Goal: Information Seeking & Learning: Compare options

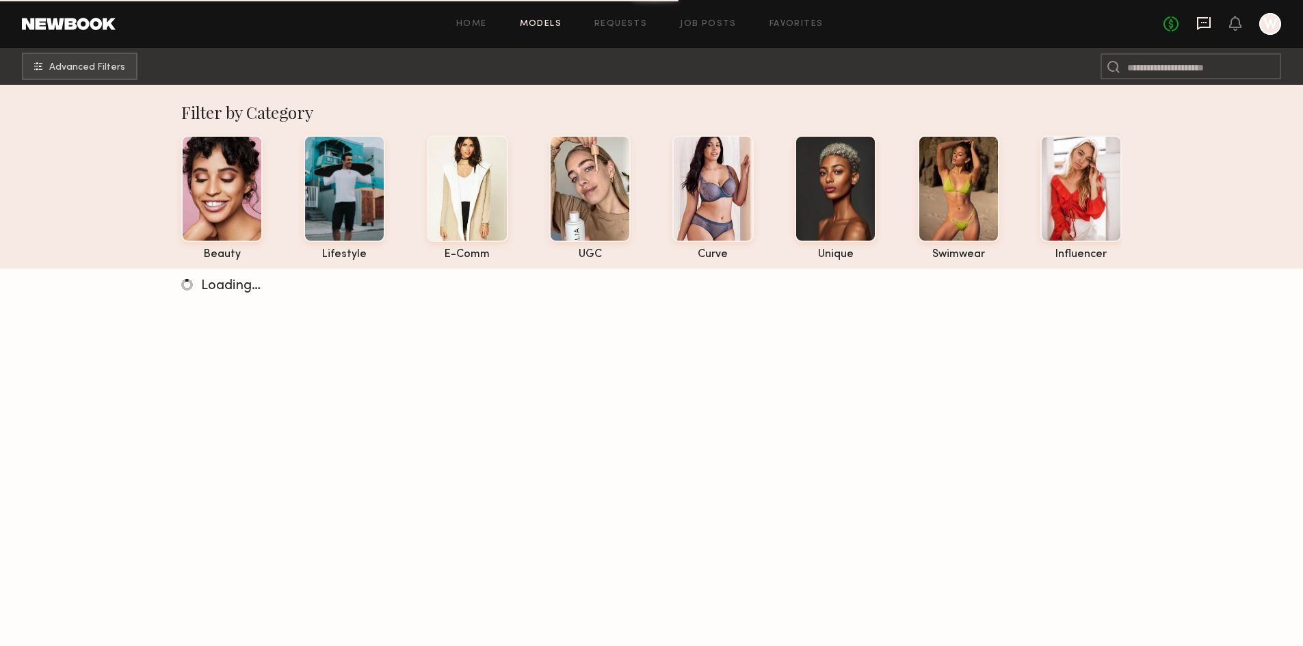
click at [1205, 28] on icon at bounding box center [1203, 23] width 15 height 15
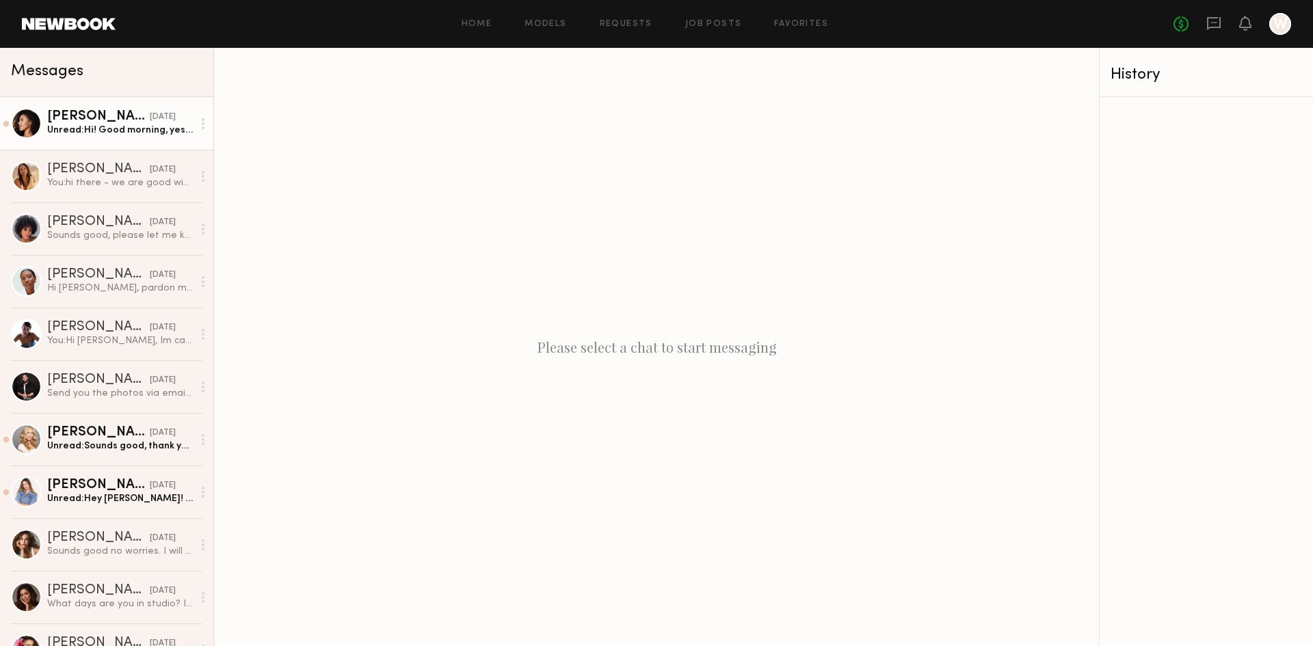
click at [64, 122] on div "[PERSON_NAME]" at bounding box center [98, 117] width 103 height 14
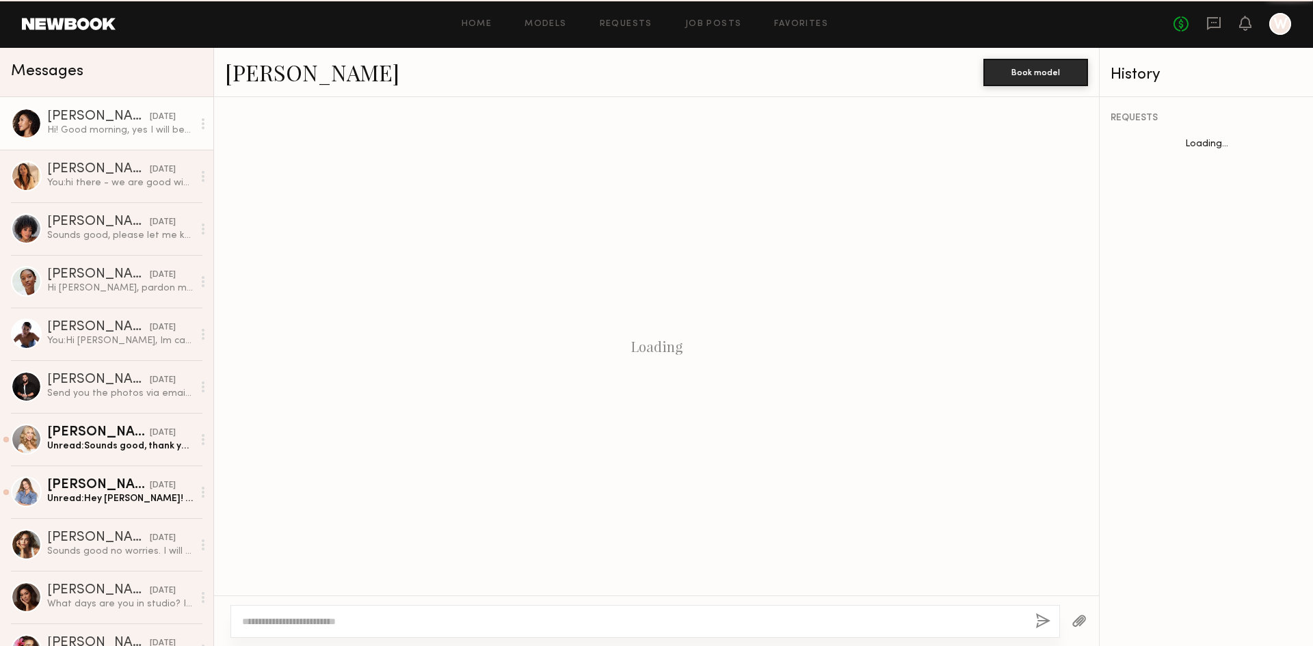
scroll to position [1306, 0]
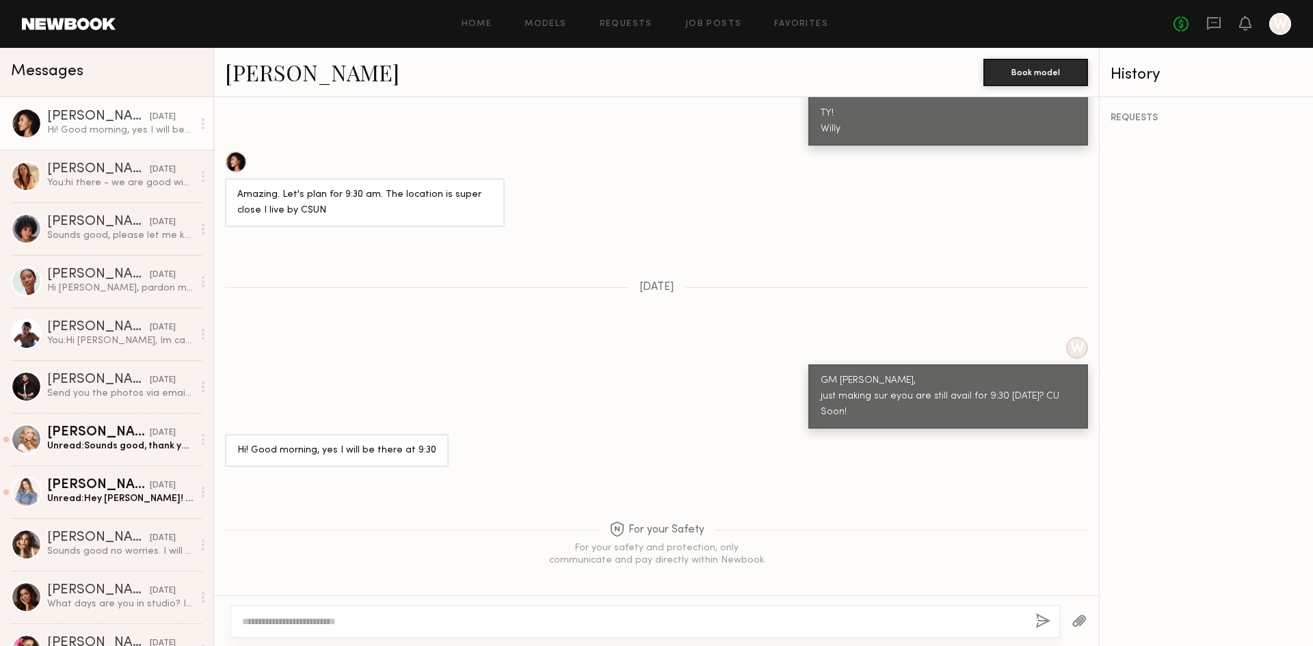
click at [266, 626] on textarea at bounding box center [633, 622] width 783 height 14
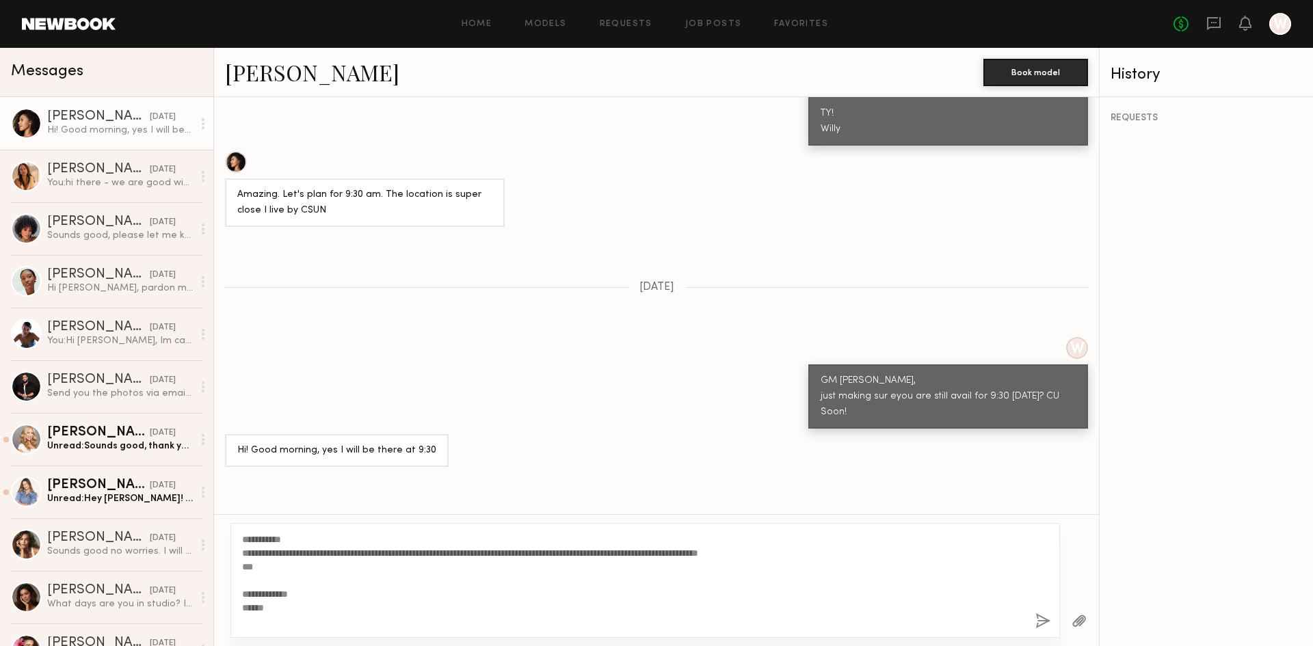
type textarea "**********"
click at [1038, 616] on button "button" at bounding box center [1043, 622] width 15 height 17
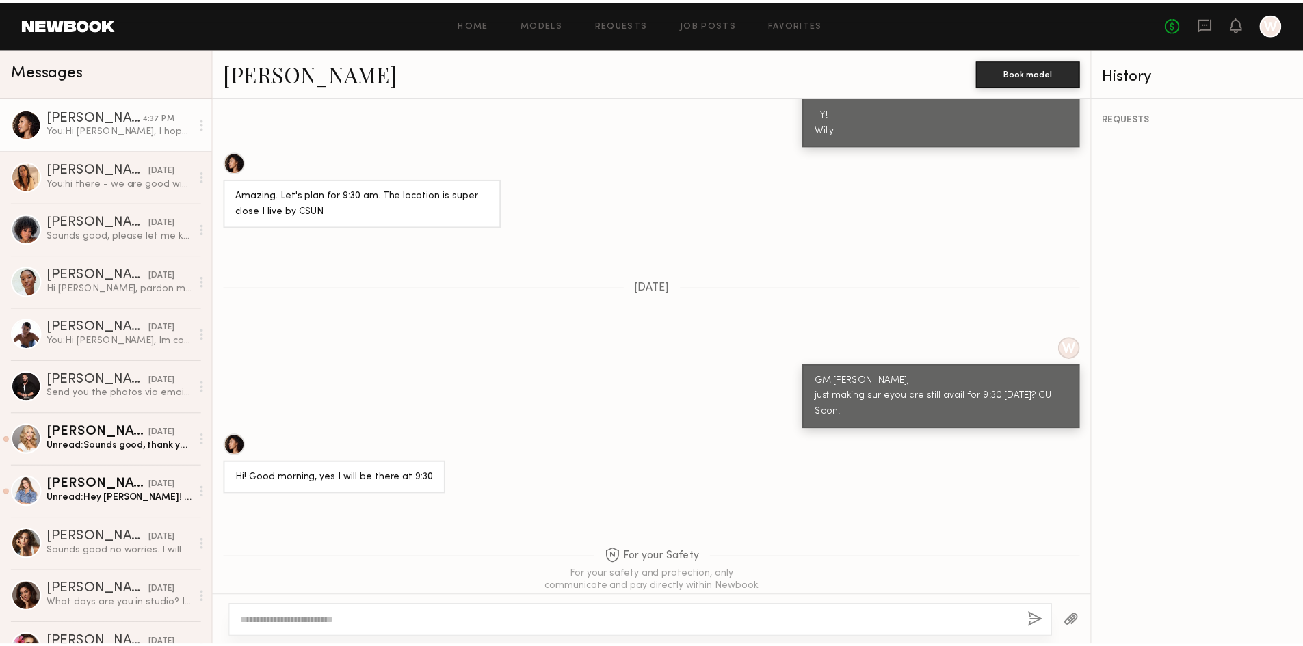
scroll to position [1694, 0]
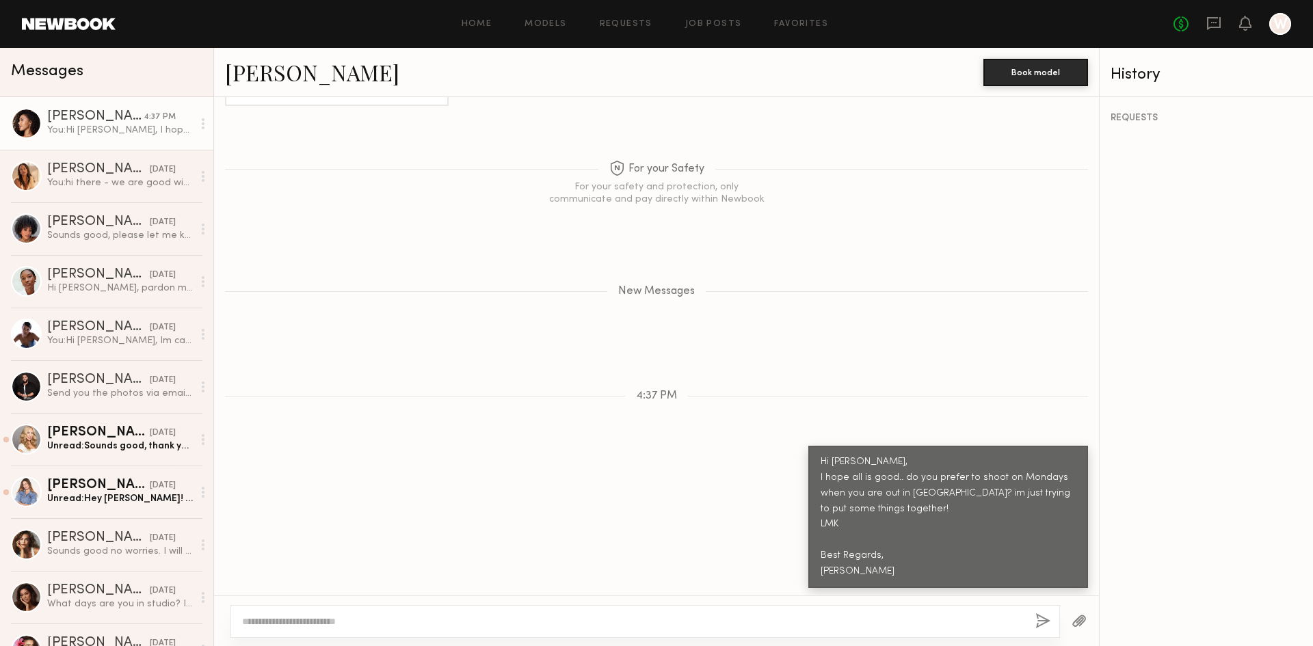
click at [92, 20] on link at bounding box center [69, 24] width 94 height 12
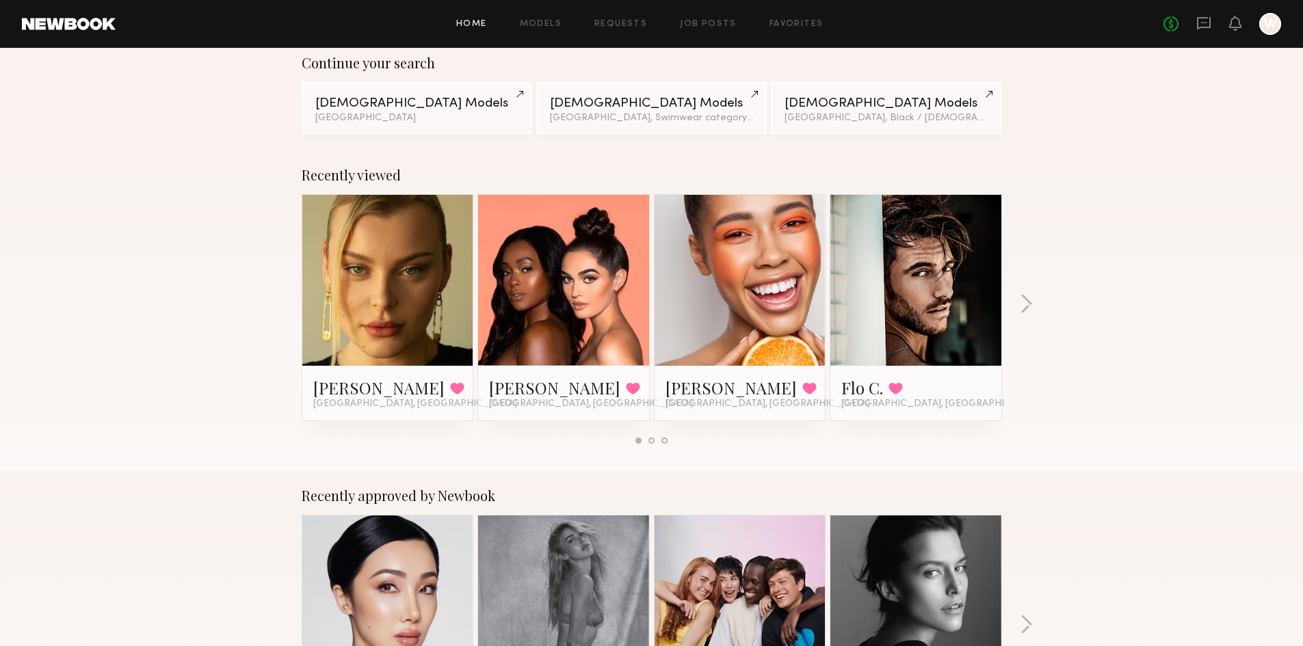
scroll to position [137, 0]
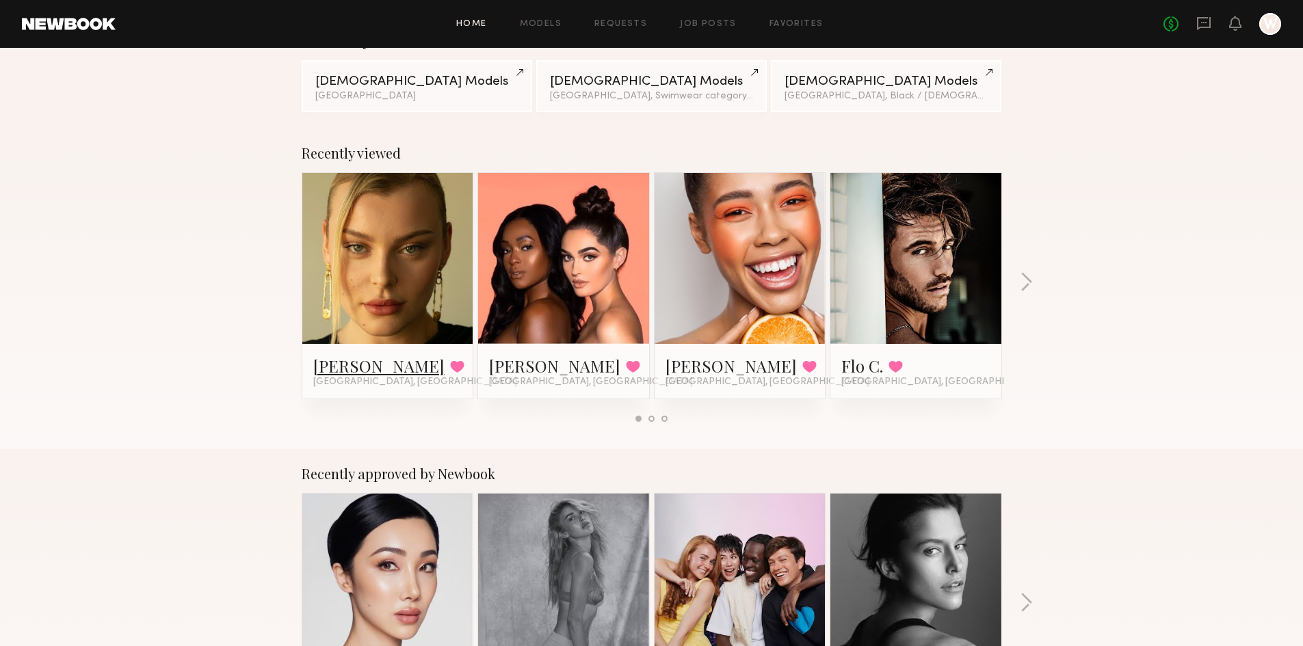
click at [389, 363] on link "[PERSON_NAME]" at bounding box center [378, 366] width 131 height 22
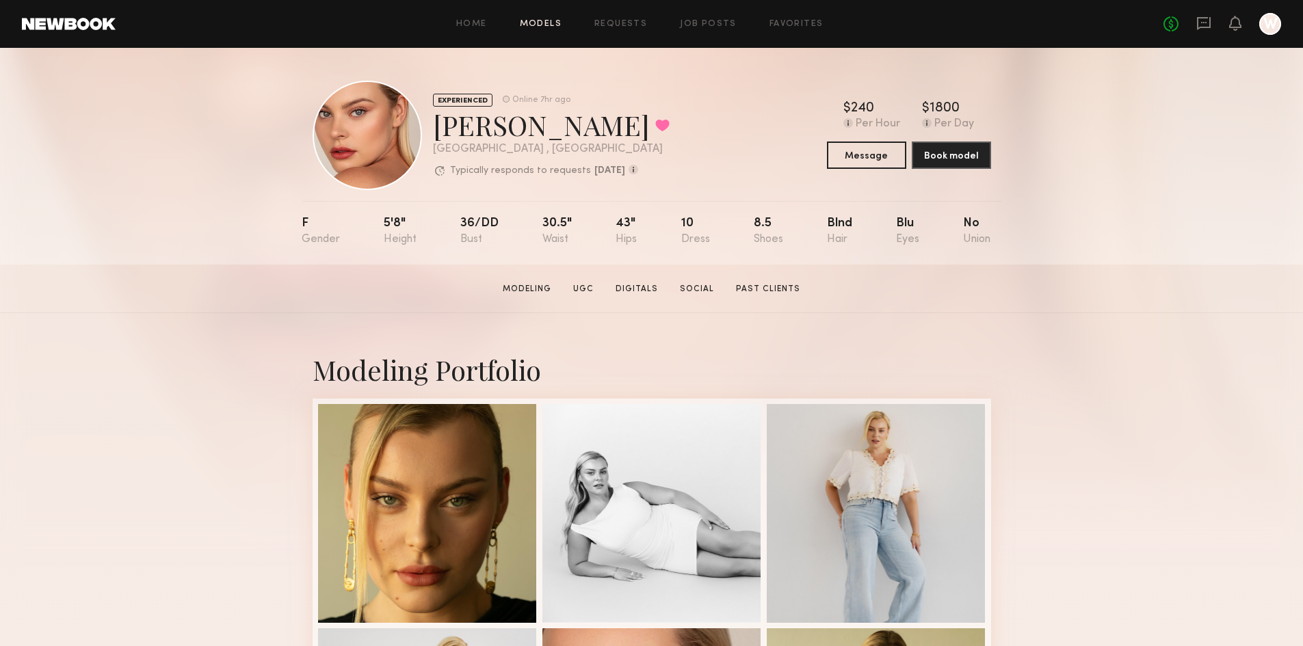
click at [528, 23] on link "Models" at bounding box center [541, 24] width 42 height 9
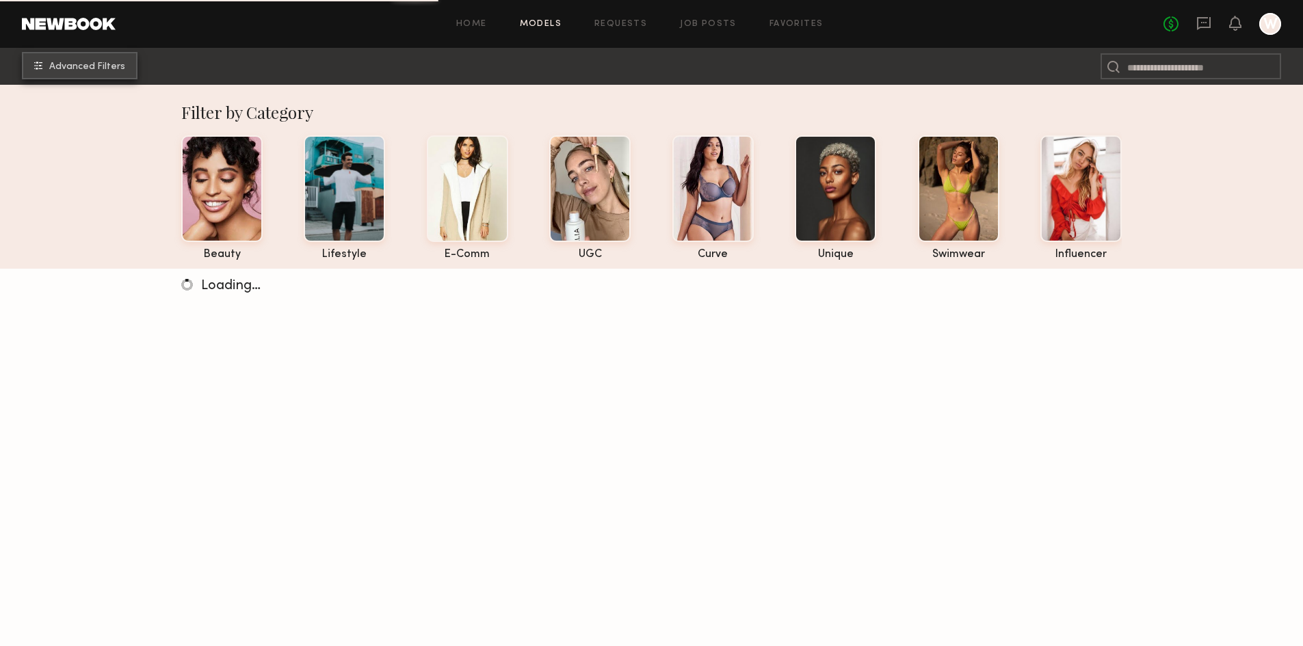
click at [63, 70] on span "Advanced Filters" at bounding box center [87, 67] width 76 height 10
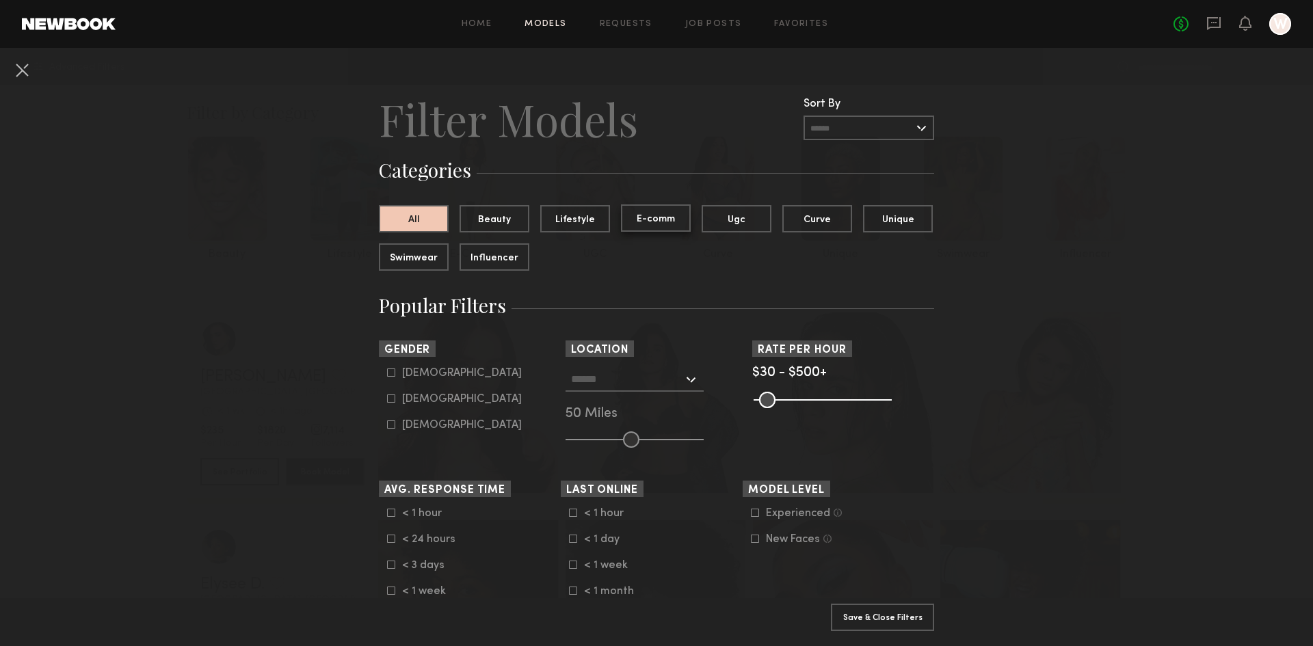
click at [655, 217] on button "E-comm" at bounding box center [656, 218] width 70 height 27
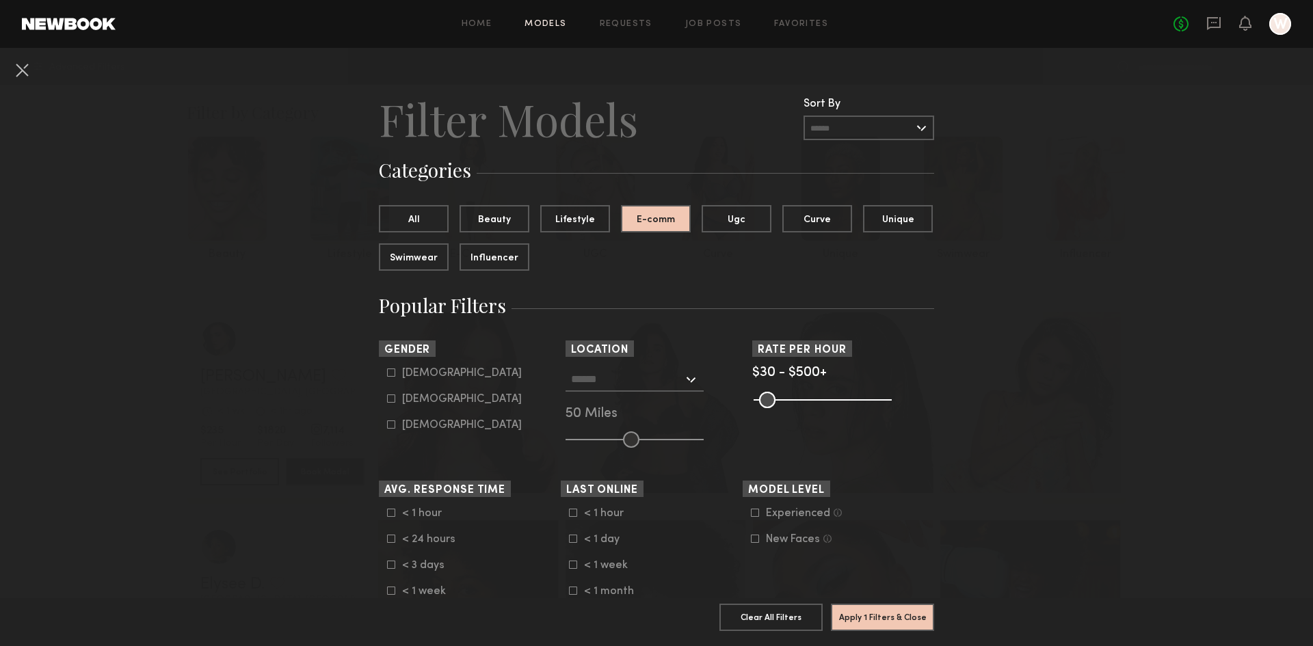
click at [387, 398] on icon at bounding box center [391, 399] width 8 height 8
type input "**"
click at [683, 382] on div at bounding box center [635, 379] width 138 height 25
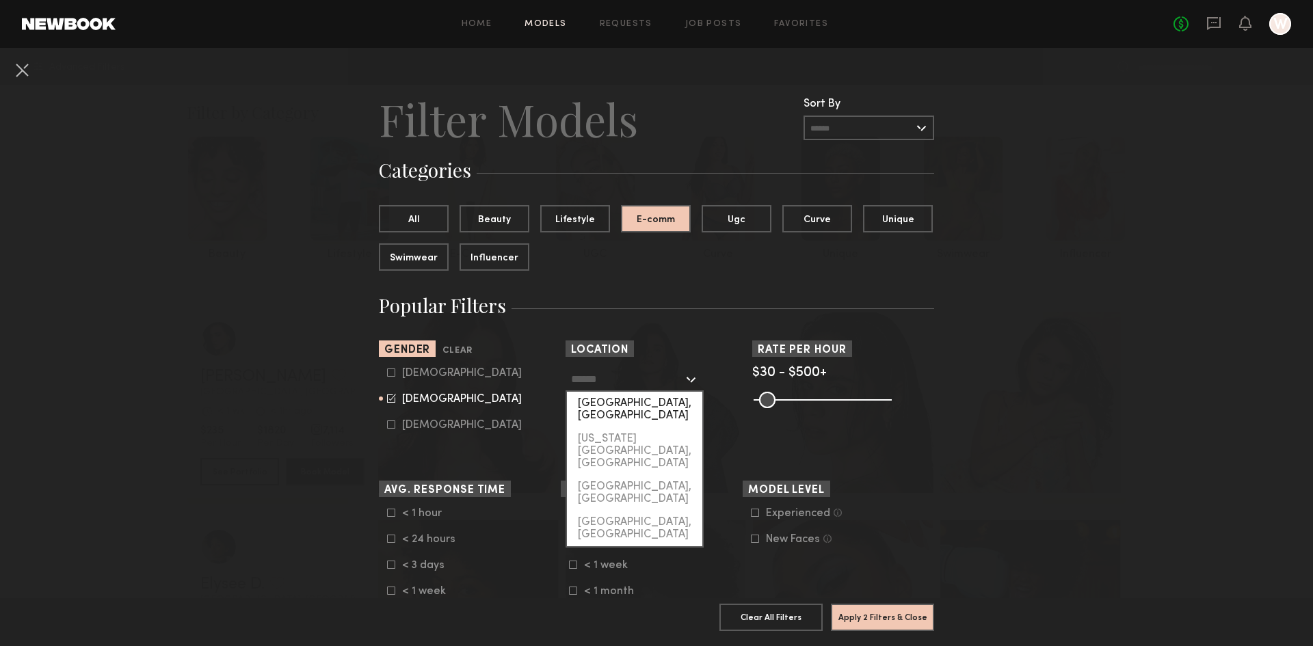
click at [601, 405] on div "[GEOGRAPHIC_DATA], [GEOGRAPHIC_DATA]" at bounding box center [634, 410] width 135 height 36
type input "**********"
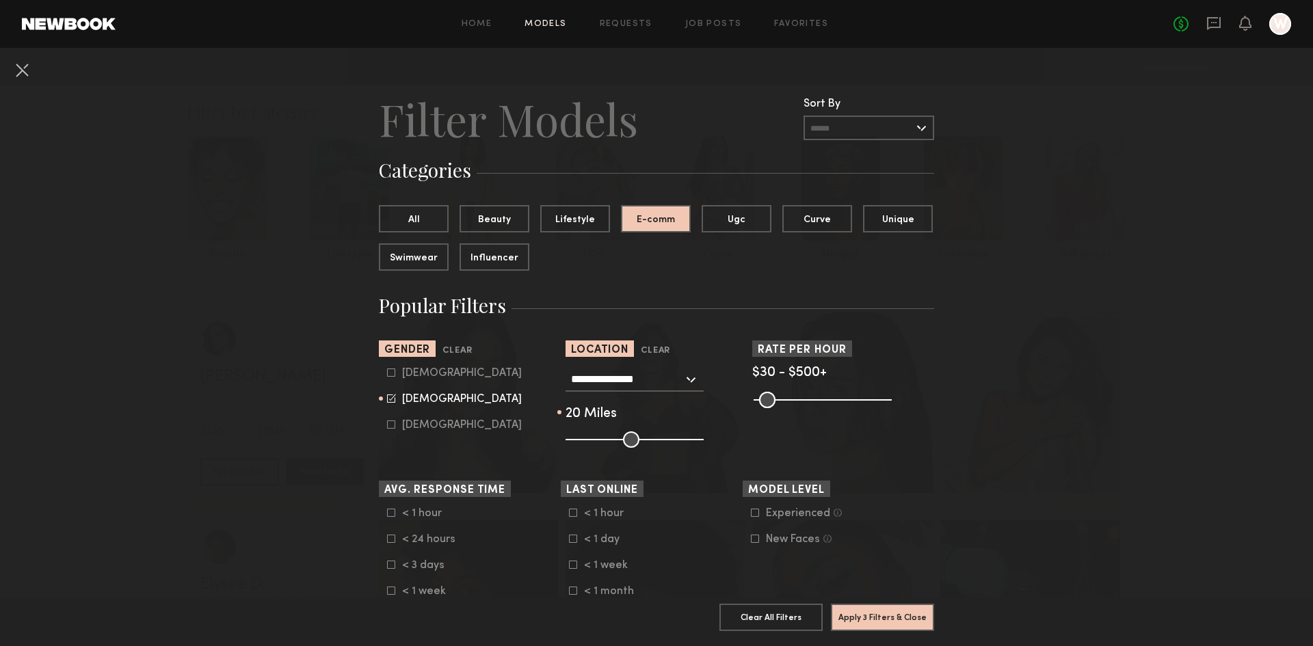
drag, startPoint x: 623, startPoint y: 435, endPoint x: 586, endPoint y: 436, distance: 37.6
type input "**"
click at [586, 436] on input "range" at bounding box center [635, 440] width 138 height 16
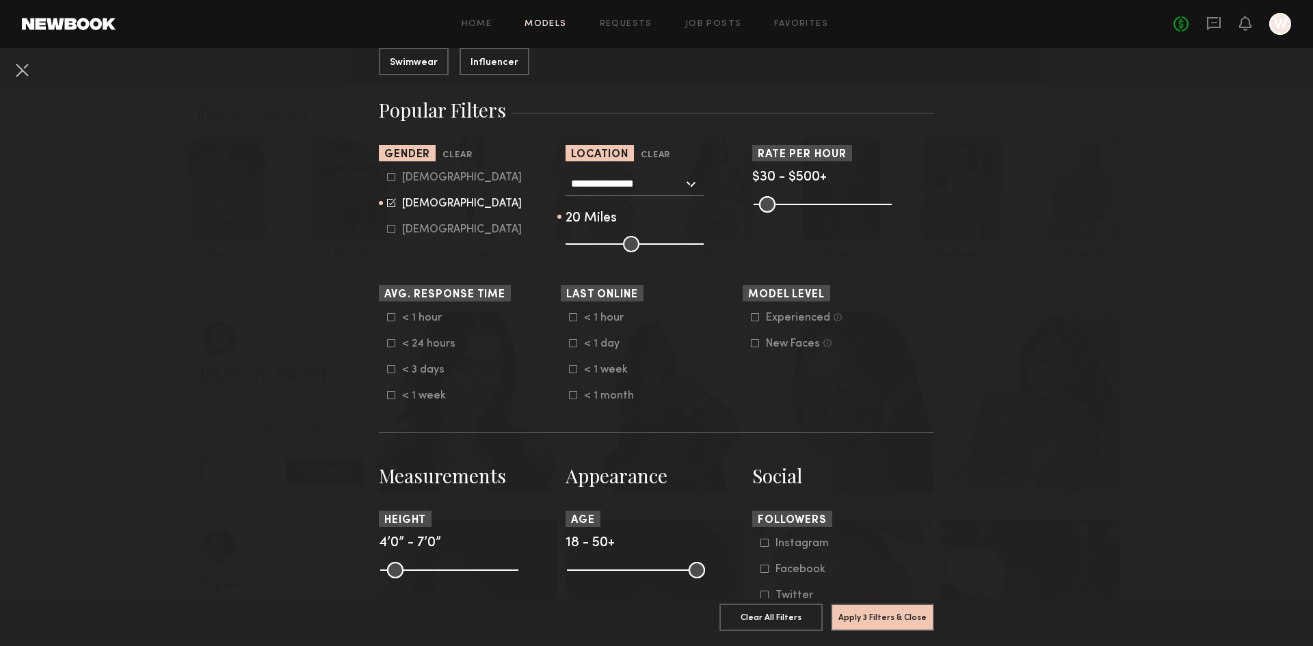
scroll to position [274, 0]
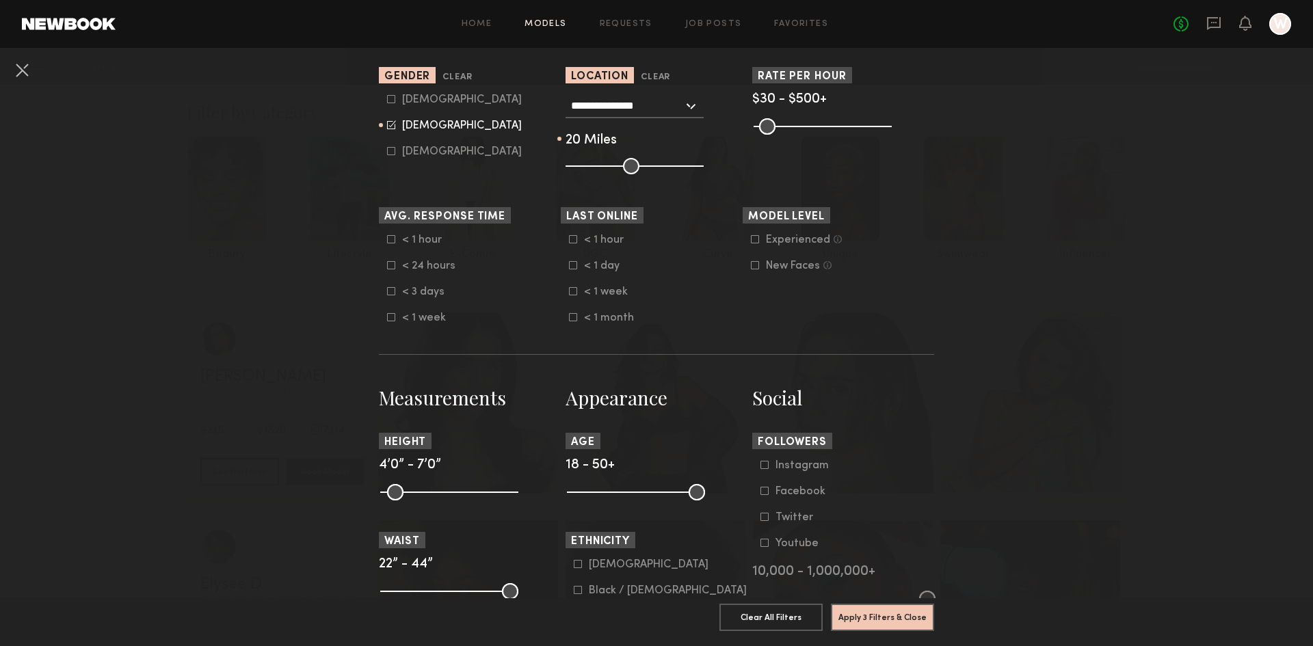
click at [387, 265] on icon at bounding box center [391, 265] width 8 height 8
click at [570, 298] on common-framework-checkbox "< 1 week" at bounding box center [656, 292] width 174 height 12
click at [569, 287] on common-framework-checkbox "< 1 week" at bounding box center [656, 292] width 174 height 12
drag, startPoint x: 507, startPoint y: 492, endPoint x: 456, endPoint y: 489, distance: 50.7
type input "**"
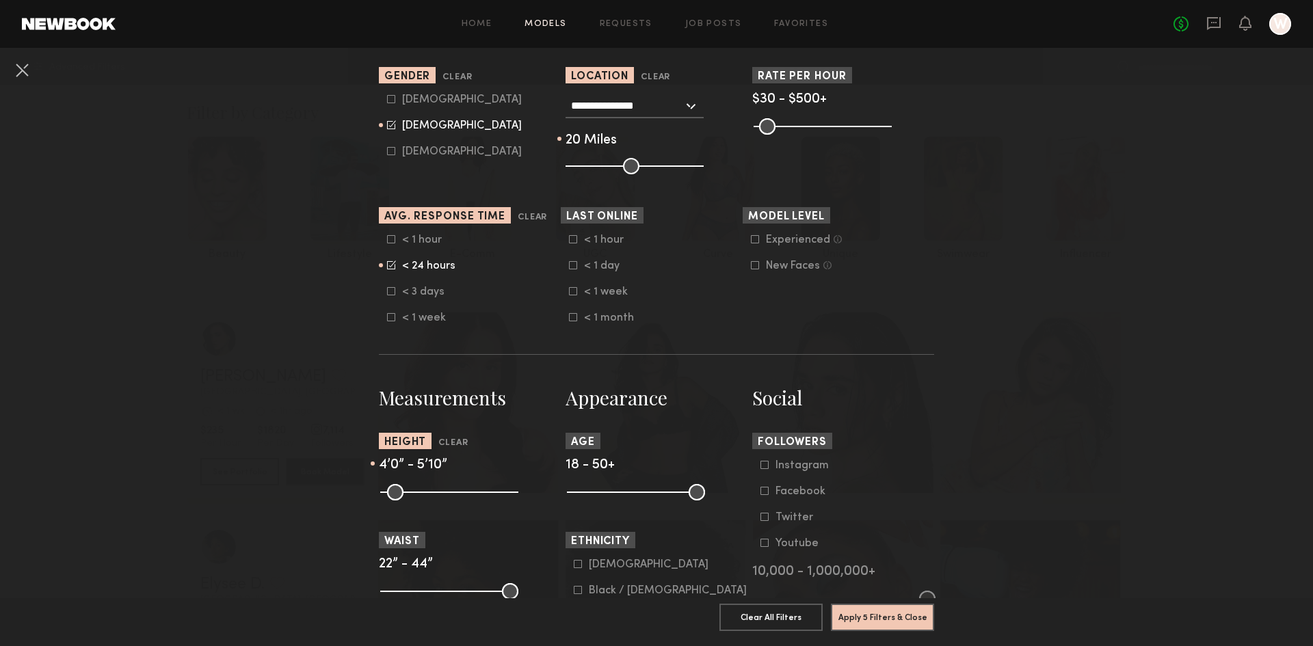
click at [456, 489] on input "range" at bounding box center [449, 492] width 138 height 16
drag, startPoint x: 382, startPoint y: 490, endPoint x: 452, endPoint y: 497, distance: 70.1
click at [452, 497] on input "range" at bounding box center [449, 492] width 138 height 16
type input "**"
click at [447, 494] on input "range" at bounding box center [449, 492] width 138 height 16
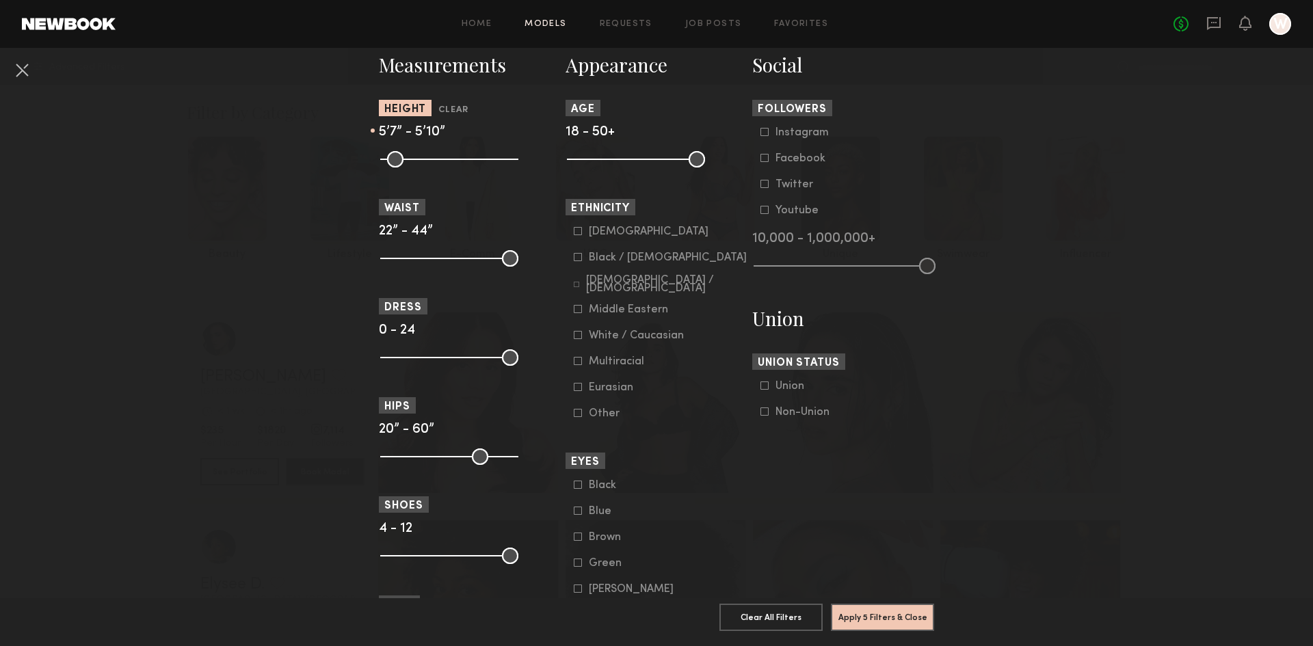
scroll to position [616, 0]
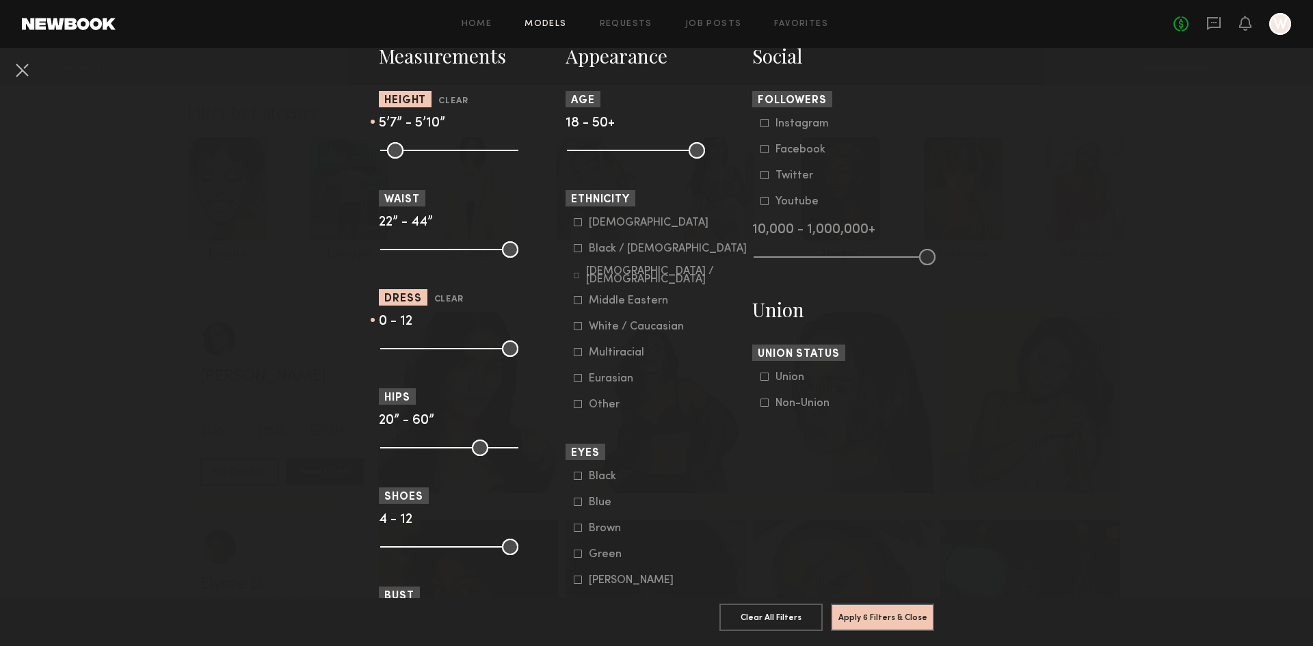
drag, startPoint x: 508, startPoint y: 351, endPoint x: 447, endPoint y: 351, distance: 60.9
type input "**"
click at [447, 351] on input "range" at bounding box center [449, 349] width 138 height 16
drag, startPoint x: 383, startPoint y: 351, endPoint x: 431, endPoint y: 360, distance: 48.8
type input "**"
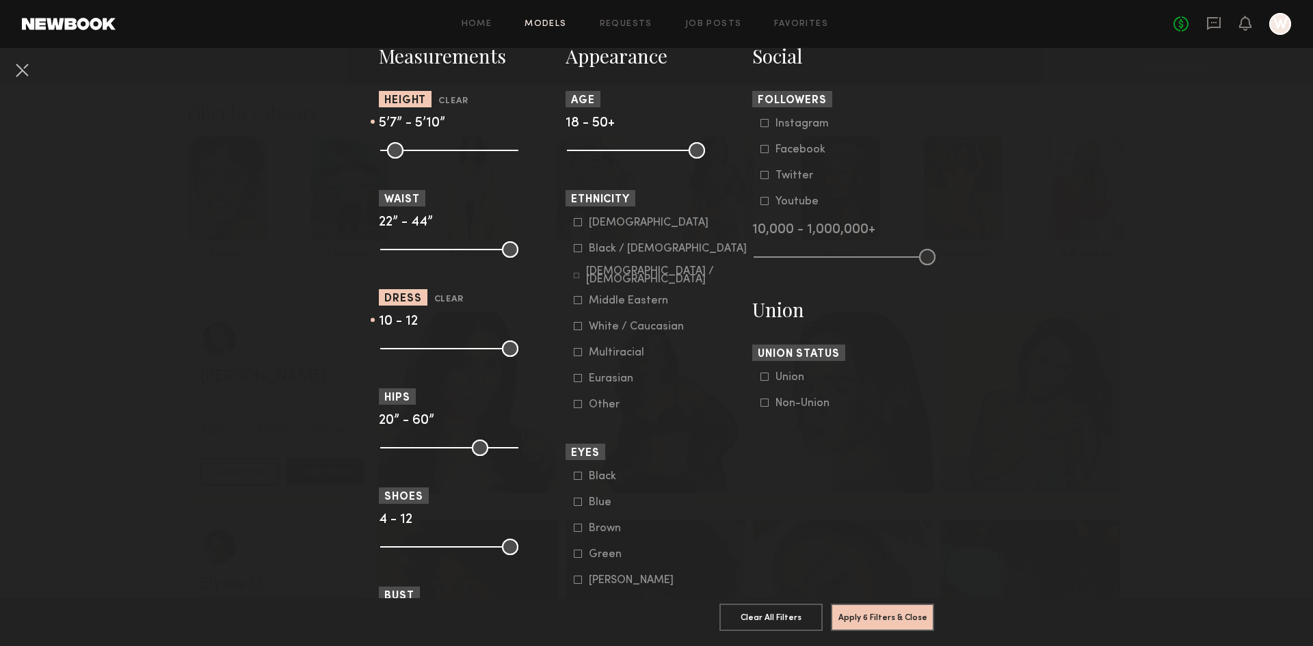
click at [431, 357] on input "range" at bounding box center [449, 349] width 138 height 16
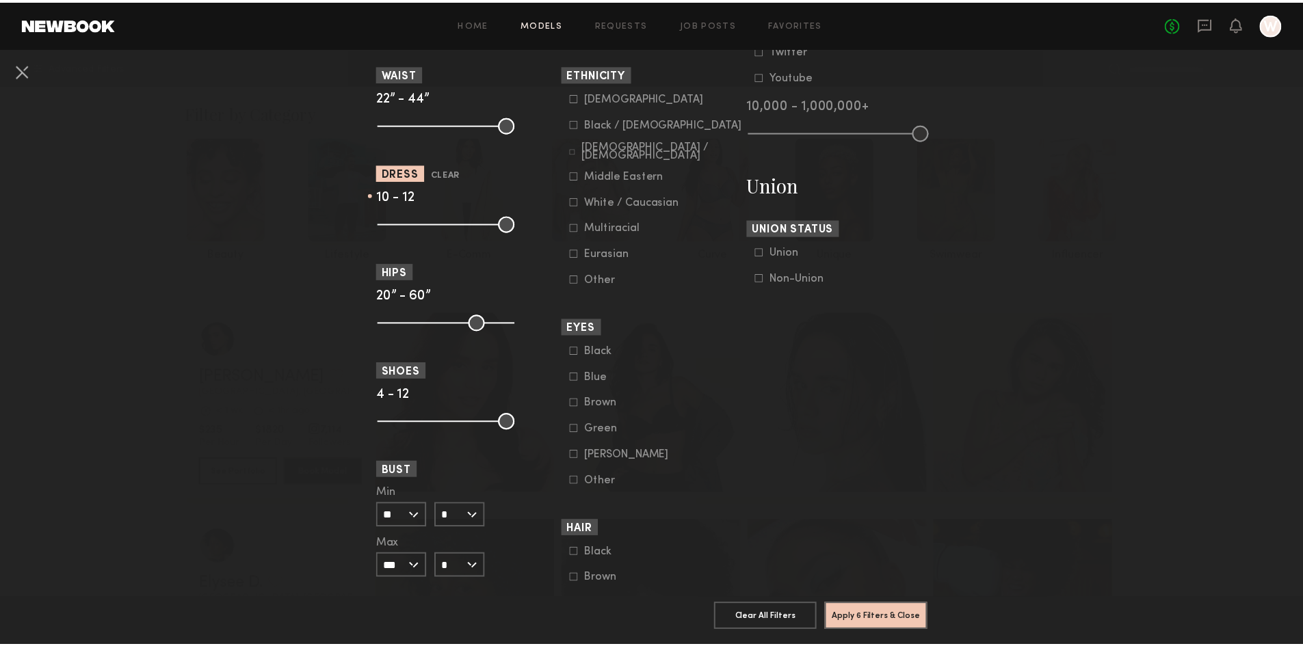
scroll to position [752, 0]
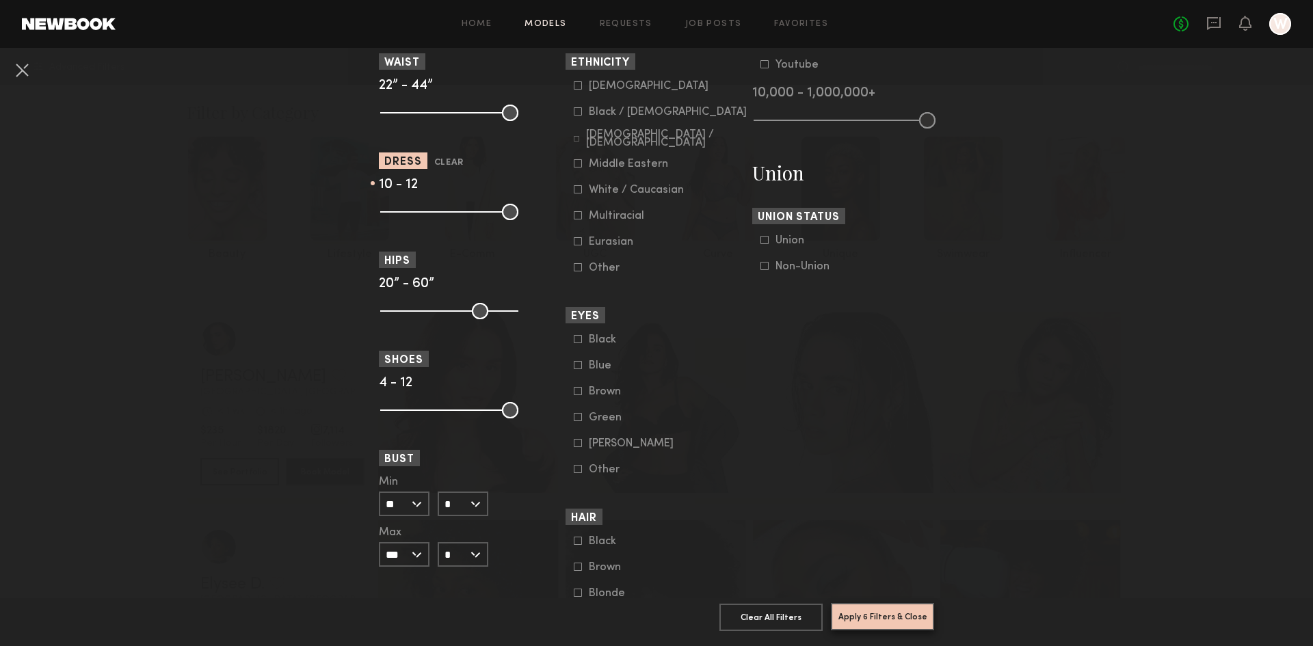
click at [870, 607] on button "Apply 6 Filters & Close" at bounding box center [882, 616] width 103 height 27
